Goal: Information Seeking & Learning: Check status

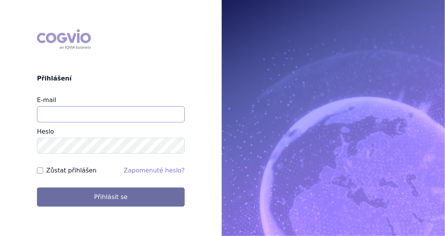
click at [50, 110] on input "E-mail" at bounding box center [111, 114] width 148 height 16
type input "jan.j.krivsky@gsk.com"
click at [40, 169] on input "Zůstat přihlášen" at bounding box center [40, 170] width 6 height 6
checkbox input "true"
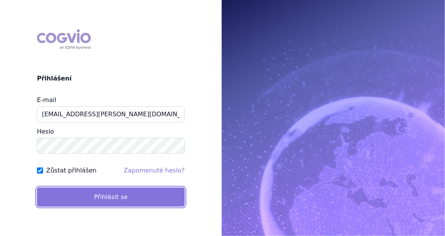
click at [112, 201] on button "Přihlásit se" at bounding box center [111, 197] width 148 height 19
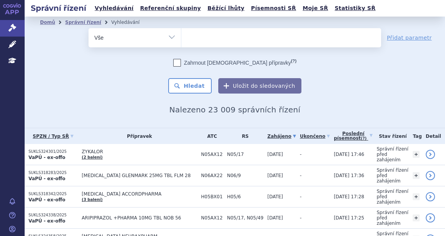
click at [201, 40] on ul at bounding box center [281, 36] width 200 height 16
click at [181, 40] on select at bounding box center [181, 37] width 0 height 19
paste input "SUKLS44314/2022"
type input "SUKLS44314/2022"
select select "SUKLS44314/2022"
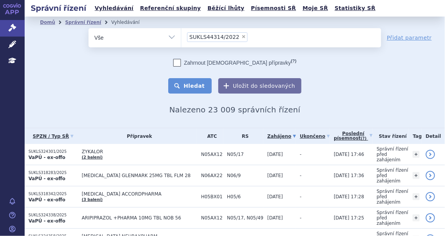
click at [191, 91] on button "Hledat" at bounding box center [190, 85] width 44 height 15
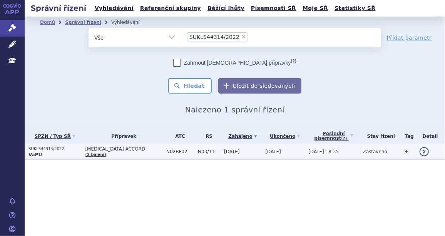
click at [48, 147] on p "SUKLS44314/2022" at bounding box center [54, 148] width 53 height 5
